Goal: Browse casually

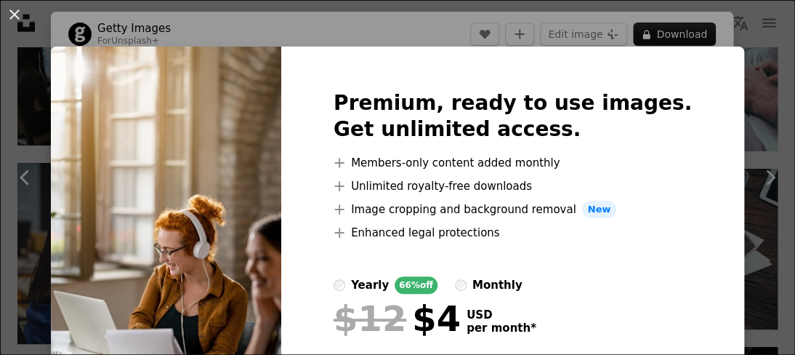
scroll to position [145, 0]
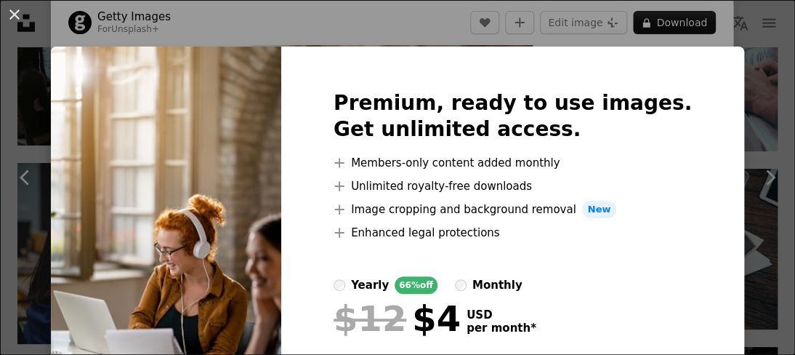
click at [281, 184] on img at bounding box center [166, 256] width 230 height 419
click at [281, 183] on img at bounding box center [166, 256] width 230 height 419
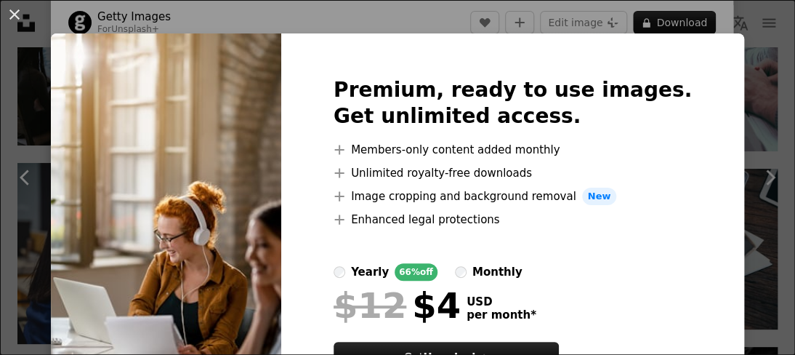
scroll to position [0, 0]
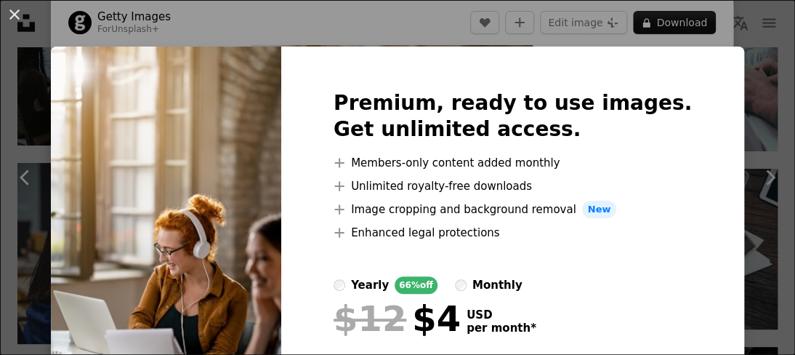
click at [217, 145] on img at bounding box center [166, 256] width 230 height 419
click at [8, 8] on button "An X shape" at bounding box center [14, 14] width 17 height 17
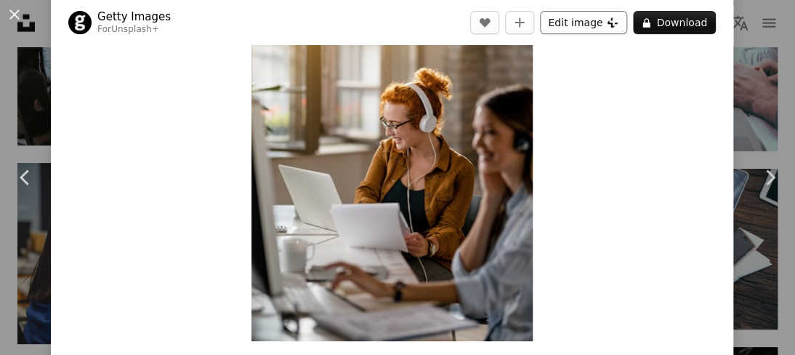
click at [612, 18] on button "Edit image Plus sign for Unsplash+" at bounding box center [583, 22] width 87 height 23
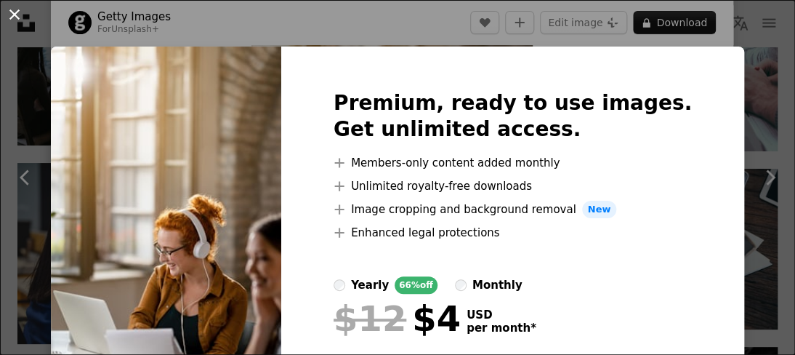
click at [9, 6] on button "An X shape" at bounding box center [14, 14] width 17 height 17
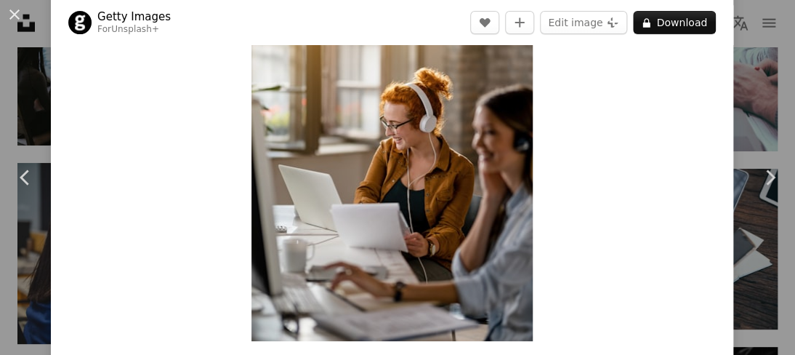
click at [366, 178] on img "Zoom in on this image" at bounding box center [392, 130] width 281 height 422
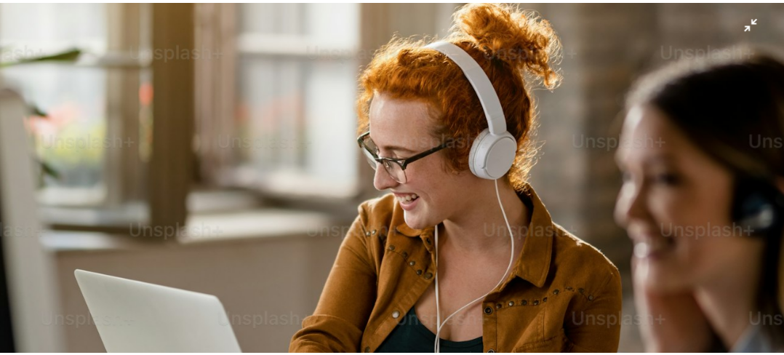
scroll to position [403, 0]
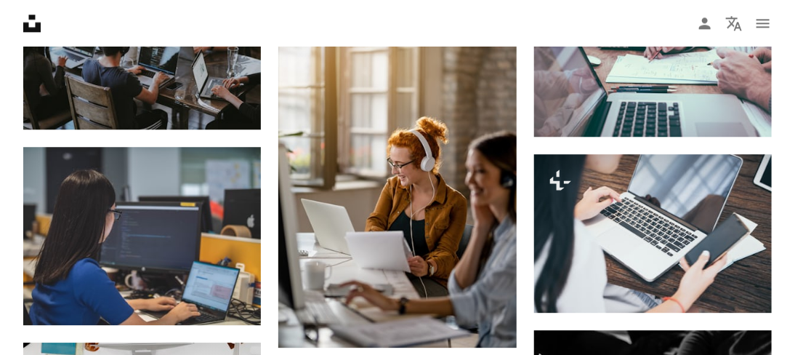
scroll to position [1381, 0]
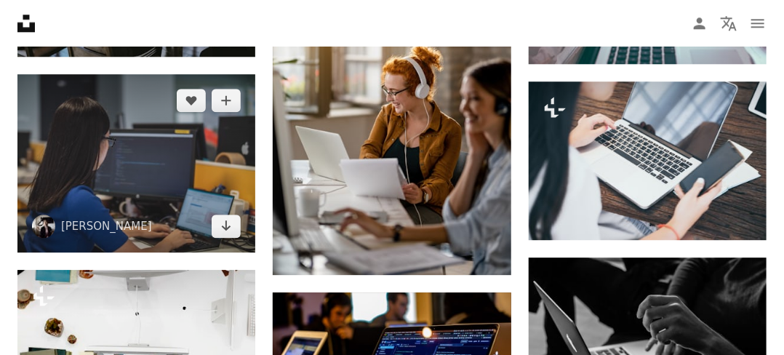
click at [197, 145] on img at bounding box center [136, 163] width 238 height 179
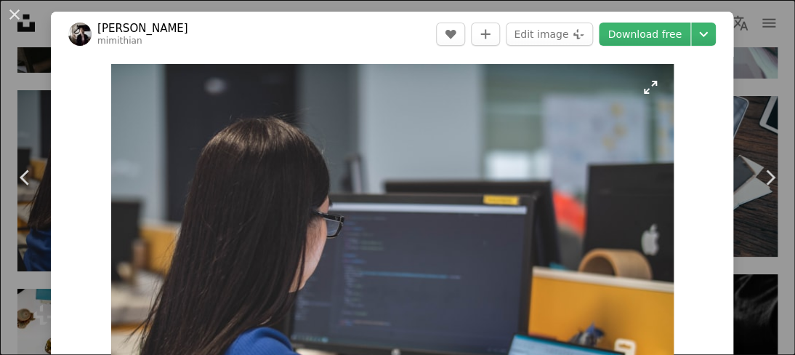
click at [409, 180] on img "Zoom in on this image" at bounding box center [392, 275] width 563 height 422
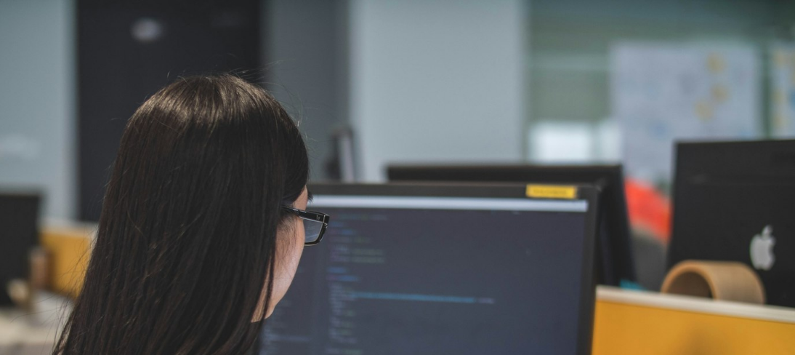
scroll to position [113, 0]
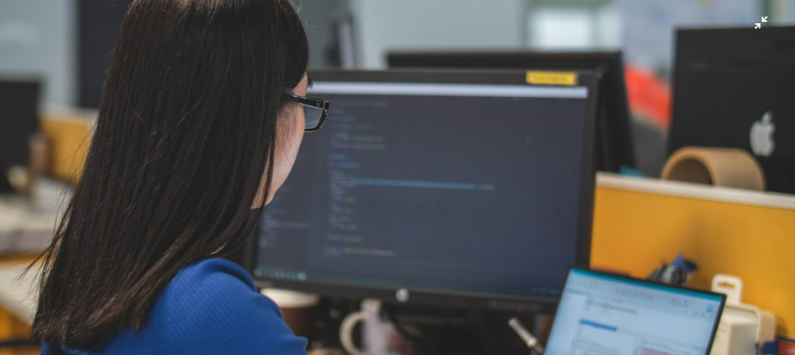
click at [753, 24] on img "Zoom out on this image" at bounding box center [397, 185] width 797 height 598
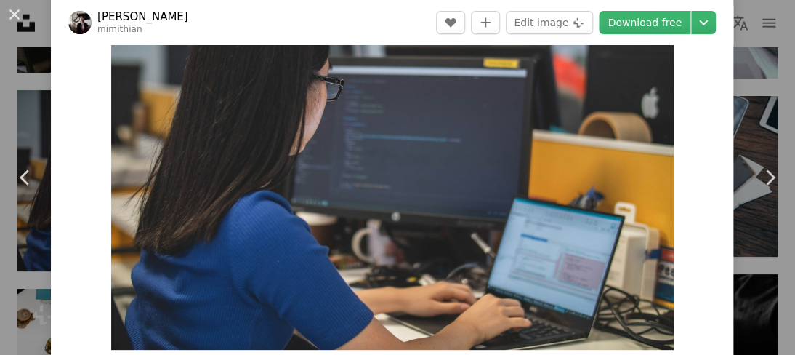
scroll to position [64, 0]
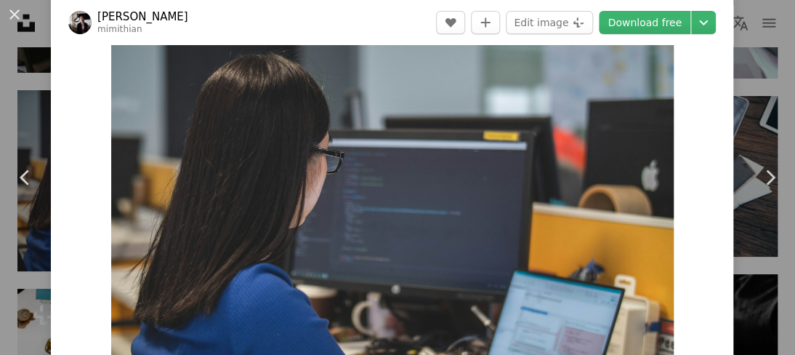
click at [544, 125] on img "Zoom in on this image" at bounding box center [392, 211] width 563 height 422
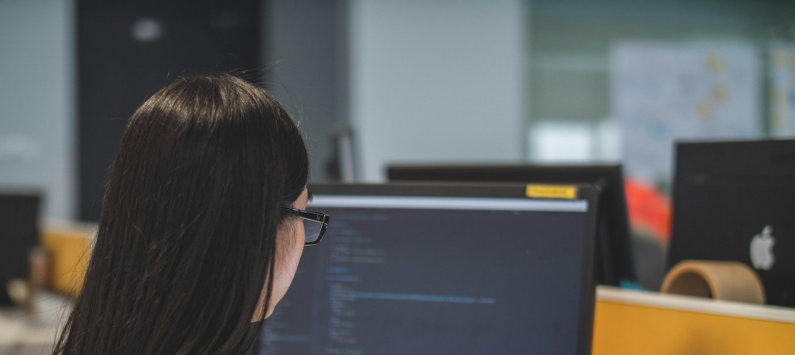
scroll to position [113, 0]
